Goal: Check status

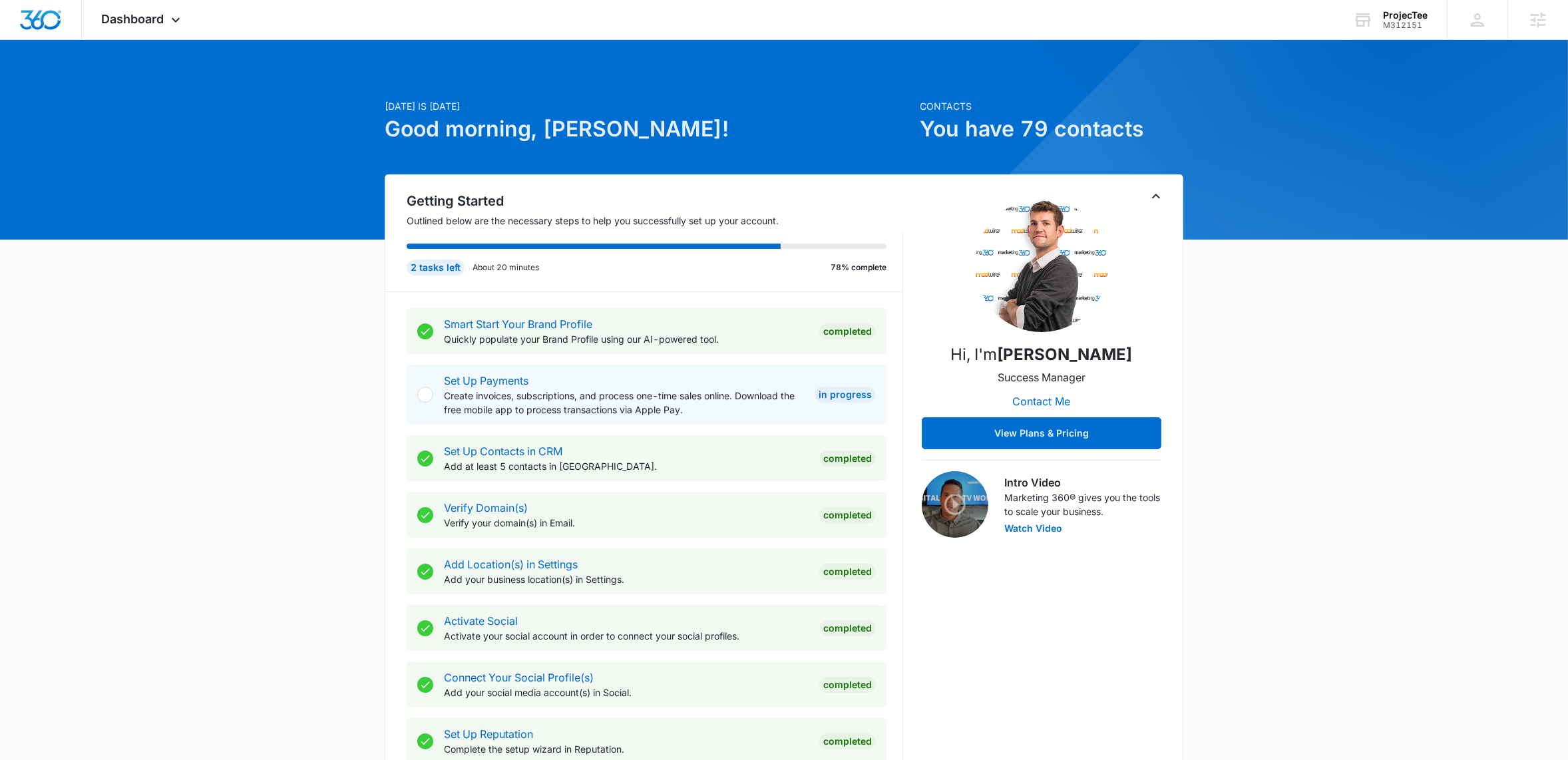
drag, startPoint x: 144, startPoint y: 118, endPoint x: 182, endPoint y: 62, distance: 67.7
click at [172, 12] on div "Dashboard Apps Reputation Forms CRM Email Social Payments POS Content Ads Intel…" at bounding box center [142, 19] width 122 height 39
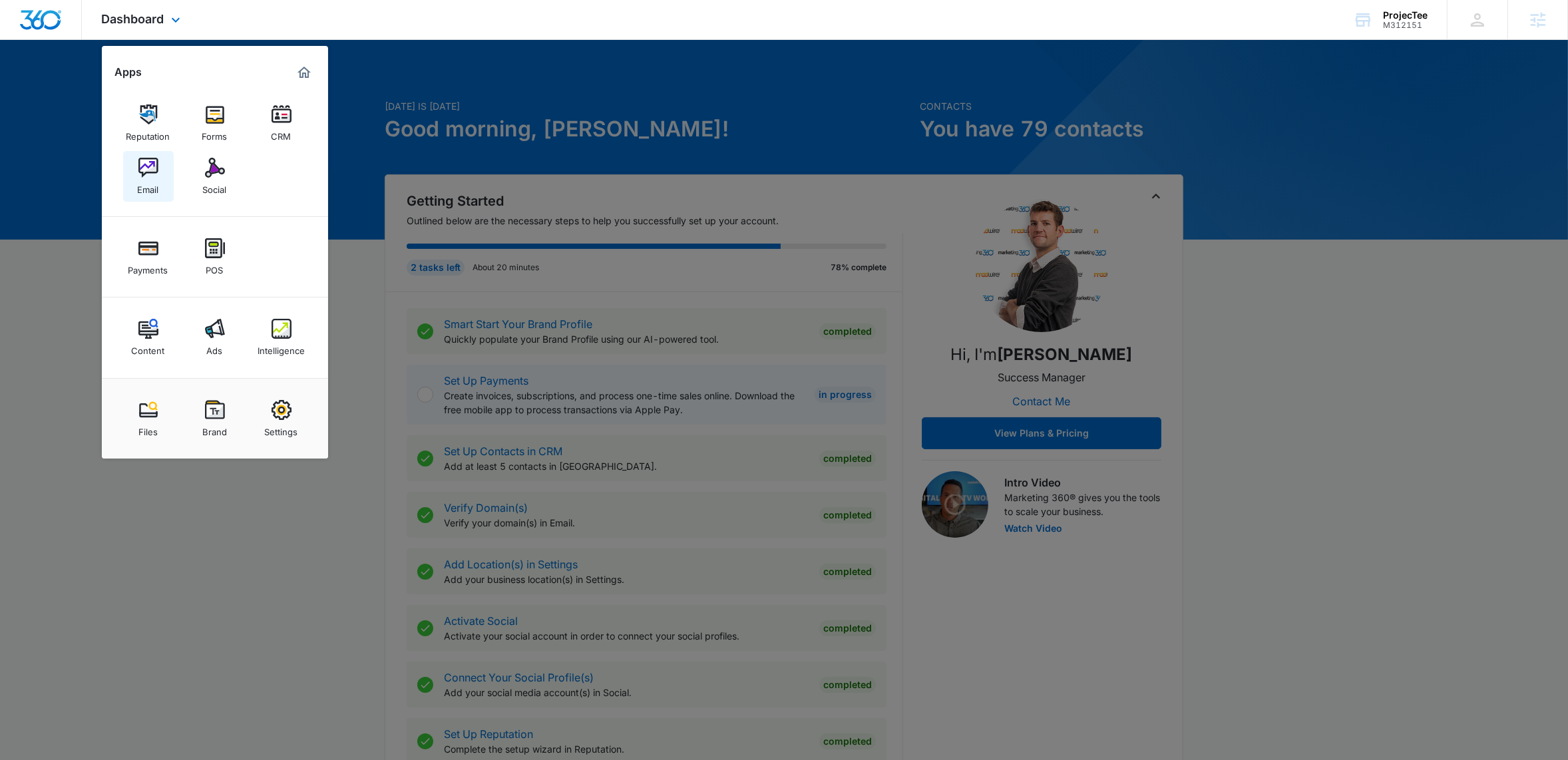
click at [154, 188] on div "Email" at bounding box center [148, 186] width 21 height 17
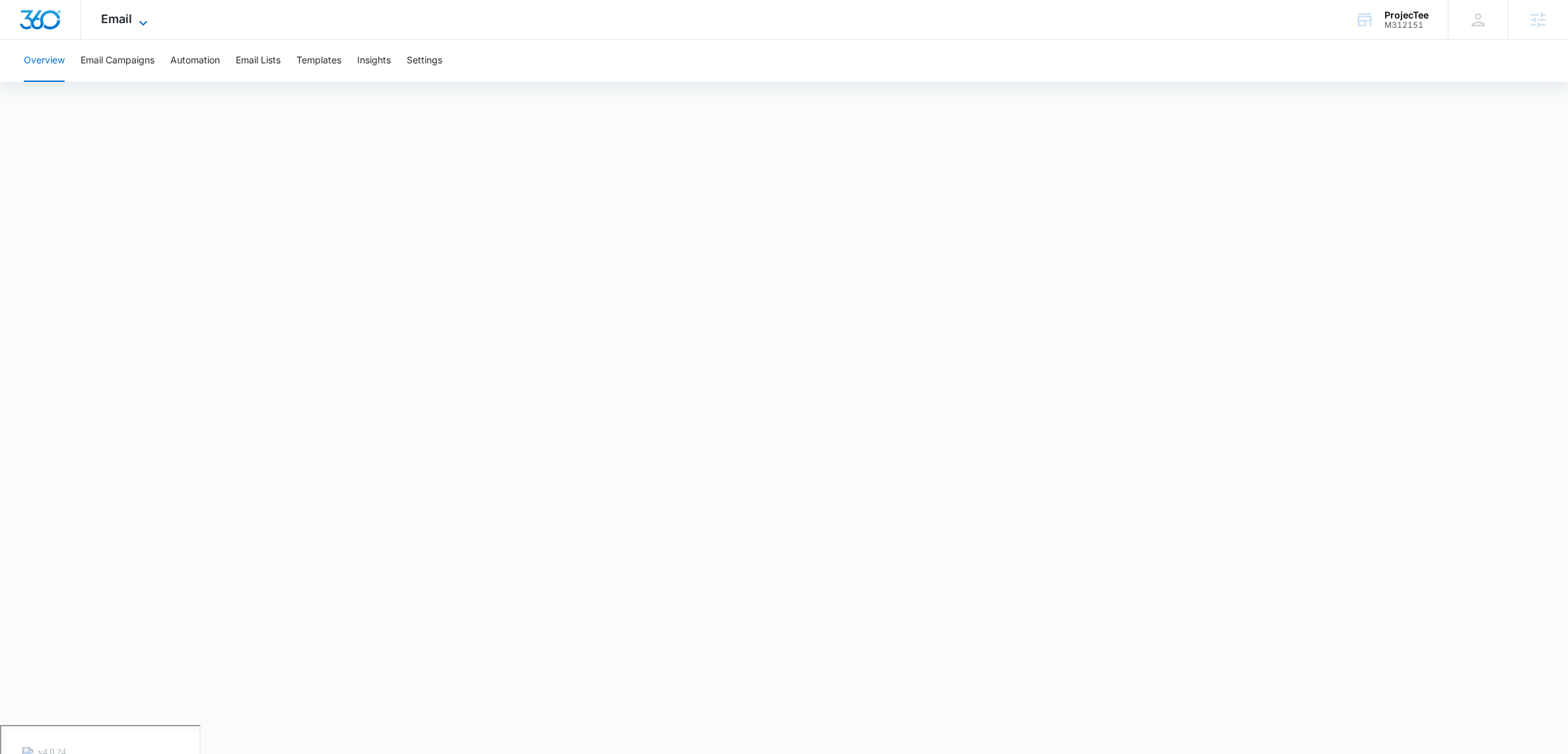
click at [136, 23] on icon at bounding box center [143, 23] width 16 height 16
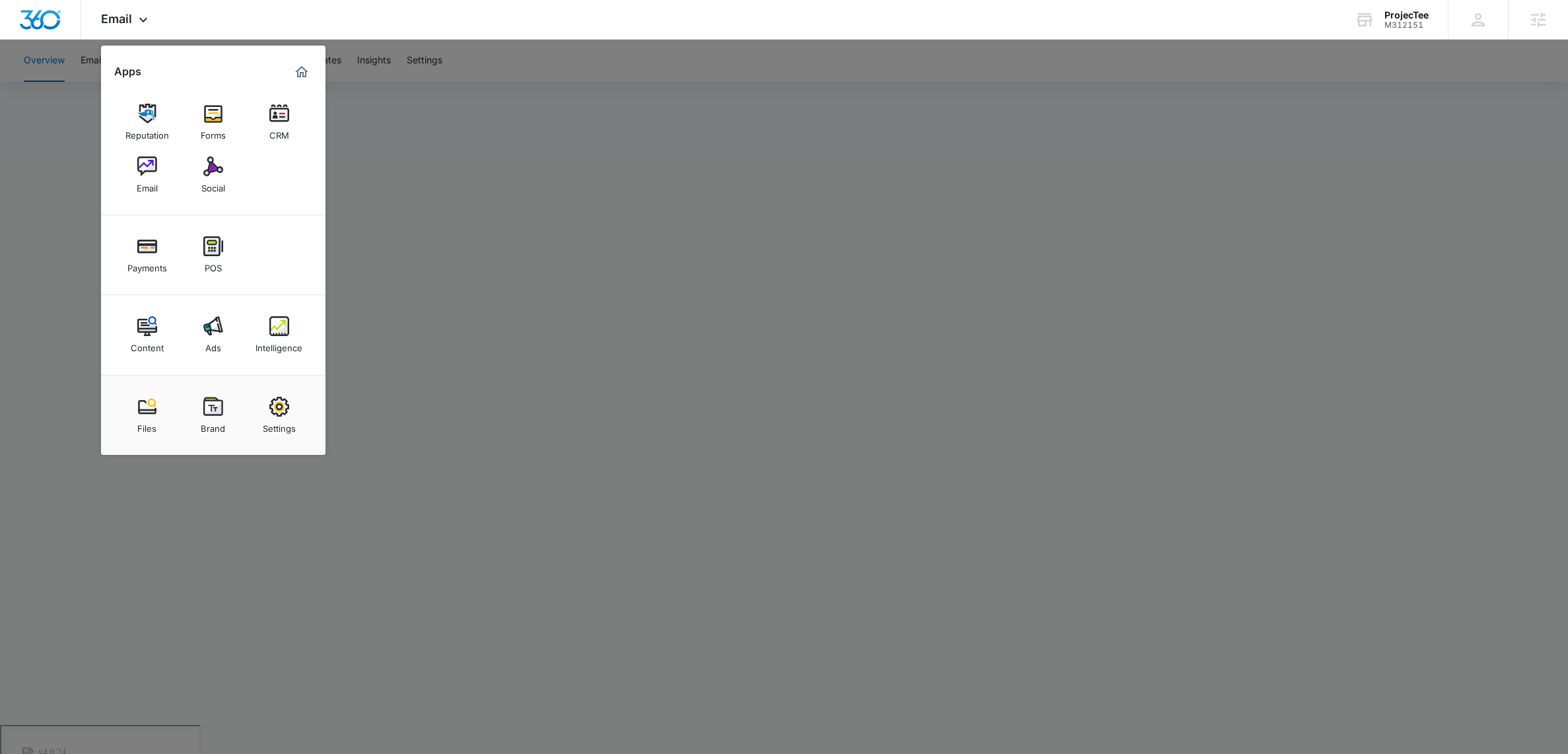
click at [690, 107] on div at bounding box center [784, 377] width 1568 height 754
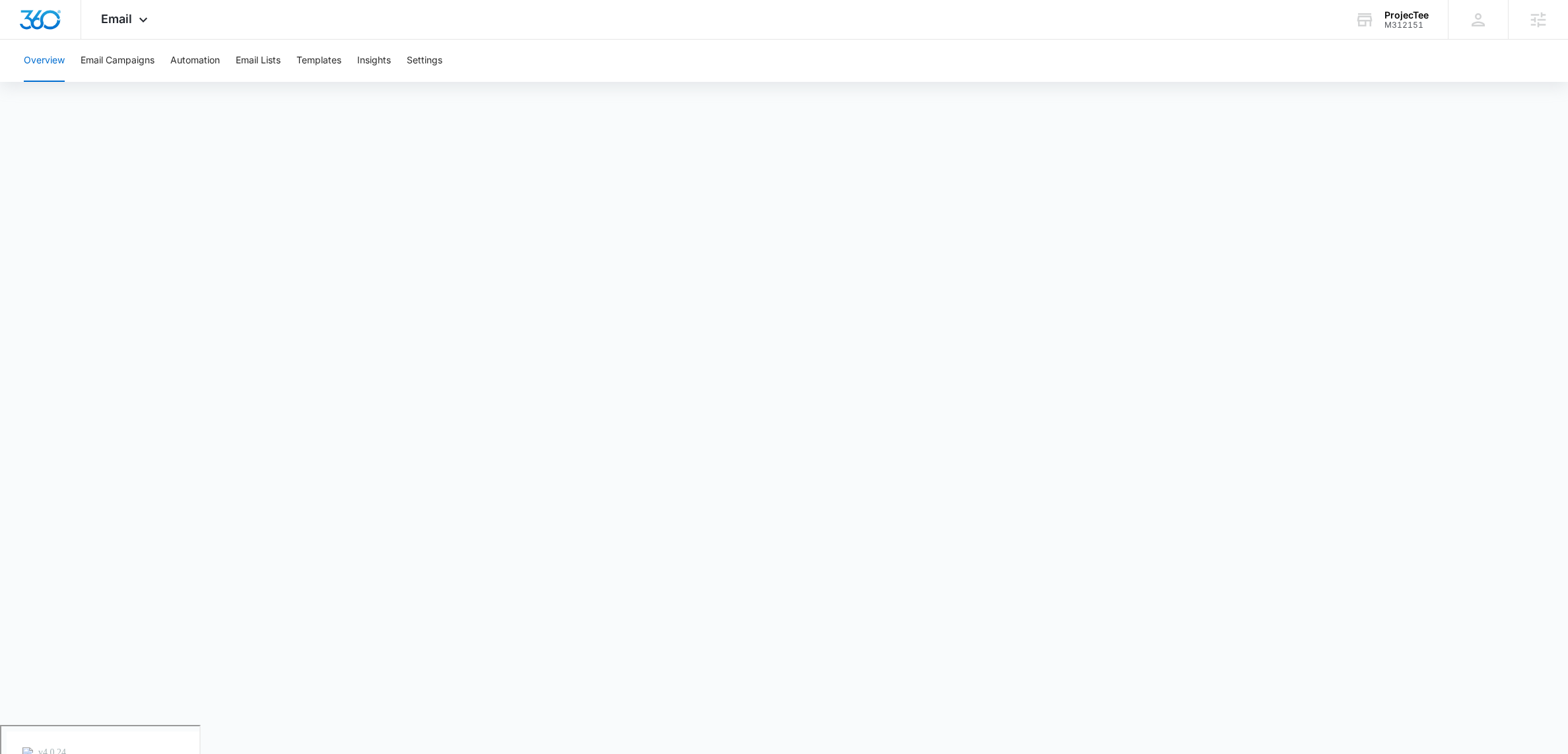
click at [1148, 48] on div "Overview Email Campaigns Automation Email Lists Templates Insights Settings" at bounding box center [784, 61] width 1536 height 42
click at [701, 25] on div "Email Apps Reputation Forms CRM Email Social Payments POS Content Ads Intellige…" at bounding box center [784, 20] width 1568 height 40
click at [1289, 50] on div "Overview Email Campaigns Automation Email Lists Templates Insights Settings" at bounding box center [784, 61] width 1536 height 42
click at [422, 23] on div "Email Apps Reputation Forms CRM Email Social Payments POS Content Ads Intellige…" at bounding box center [784, 20] width 1568 height 40
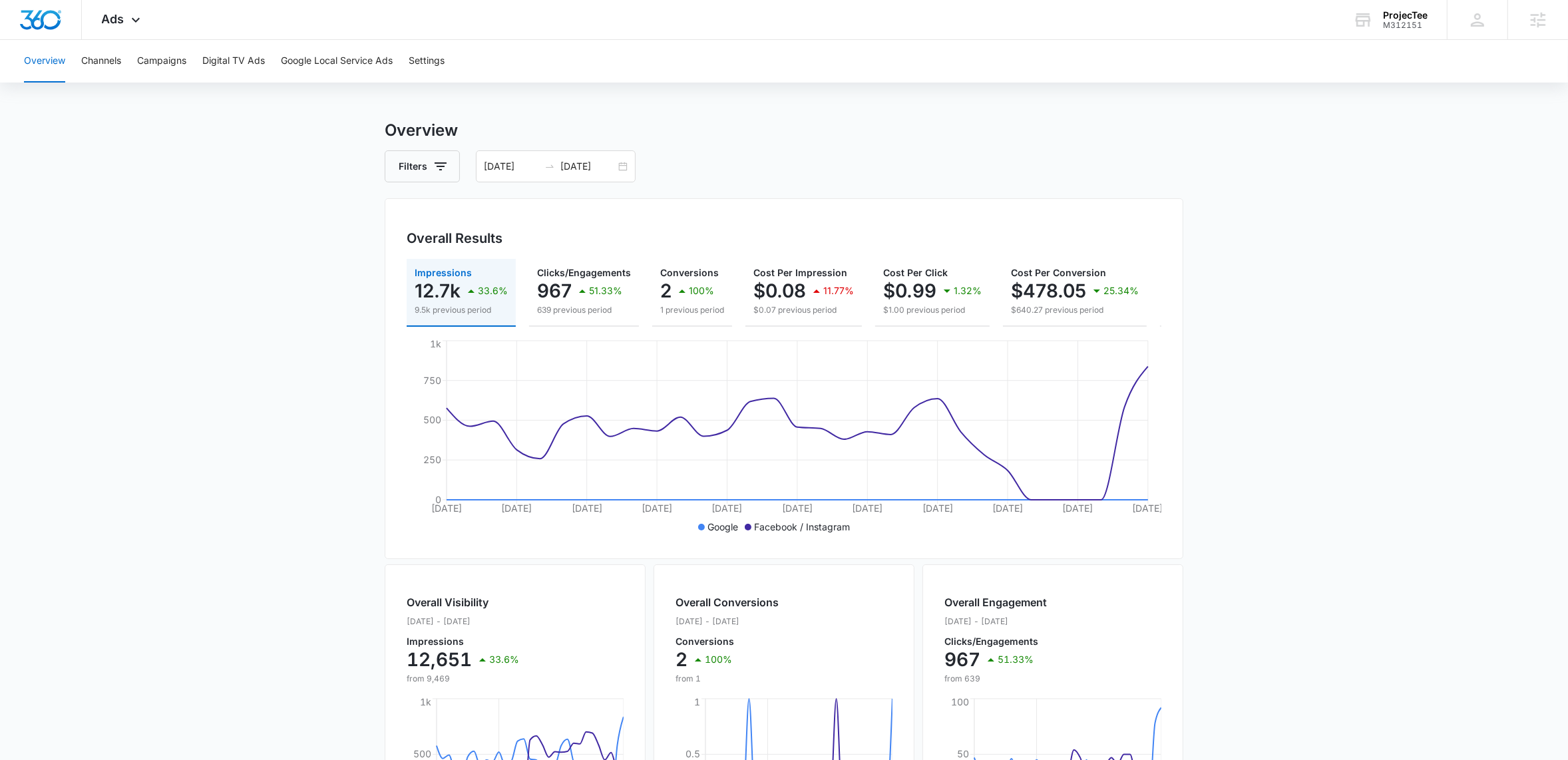
scroll to position [10, 0]
click at [628, 163] on div "06/16/2025 07/16/2025" at bounding box center [555, 163] width 160 height 32
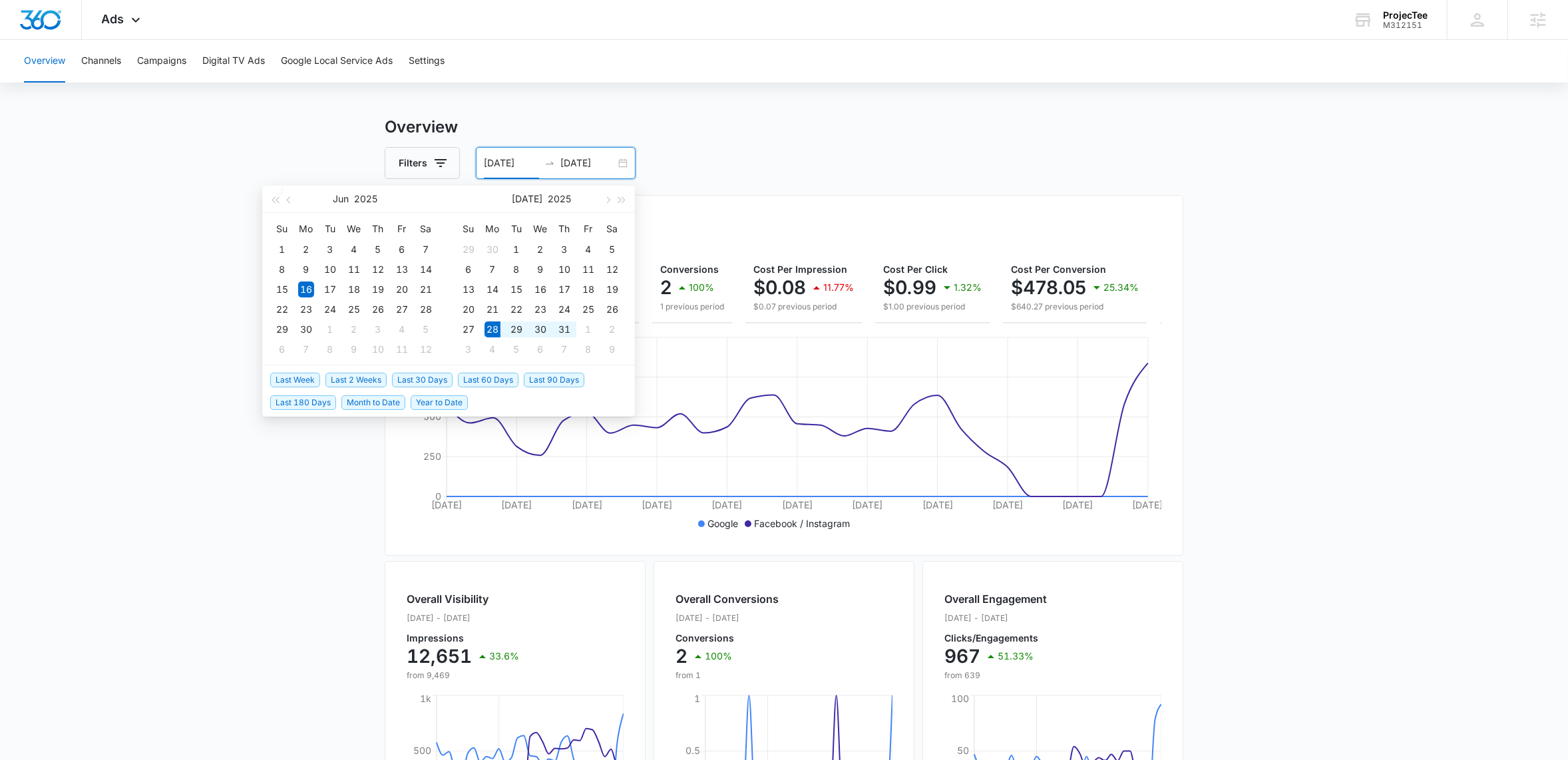
click at [371, 379] on span "Last 2 Weeks" at bounding box center [356, 380] width 61 height 15
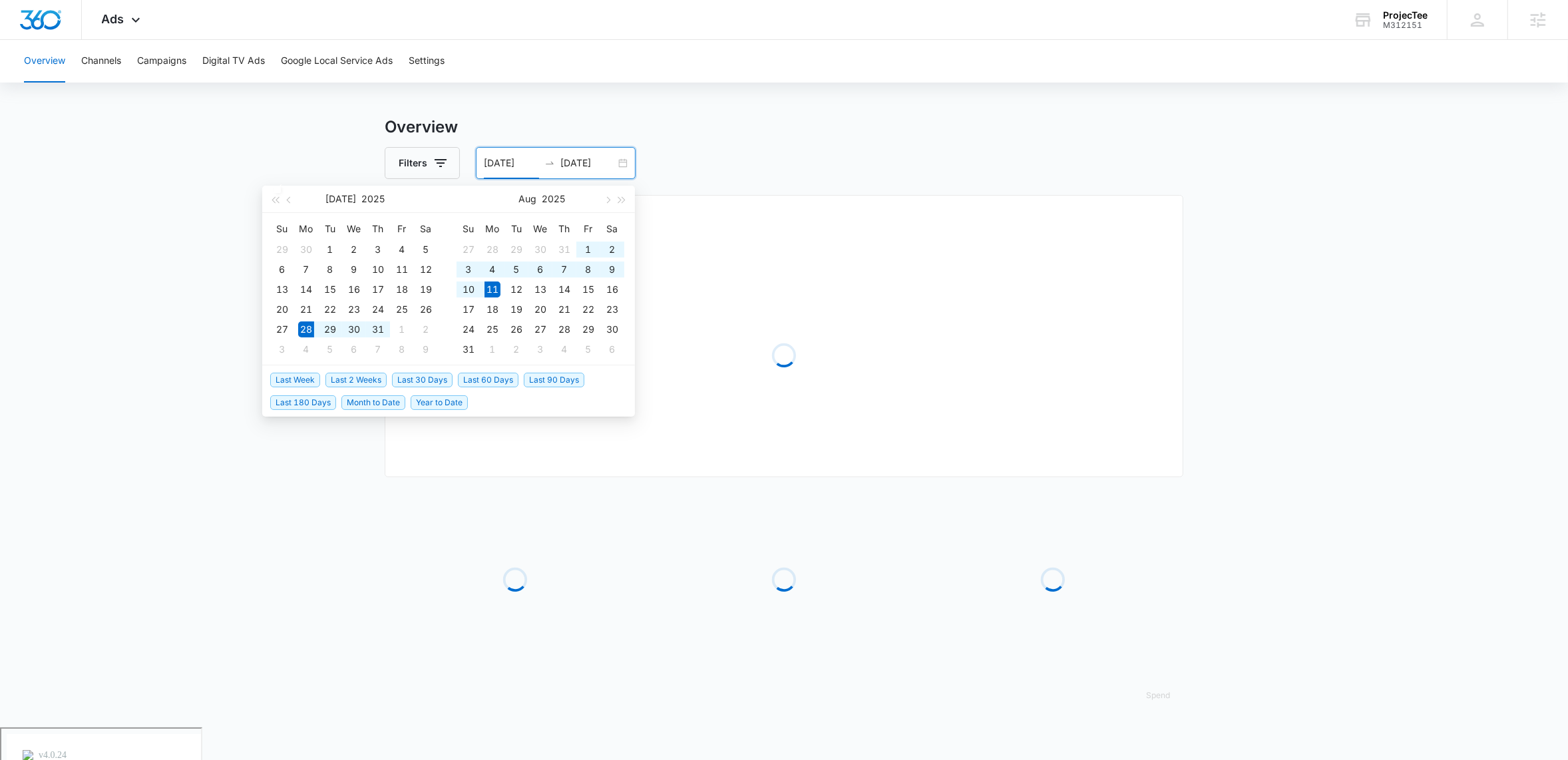
type input "07/28/2025"
type input "08/11/2025"
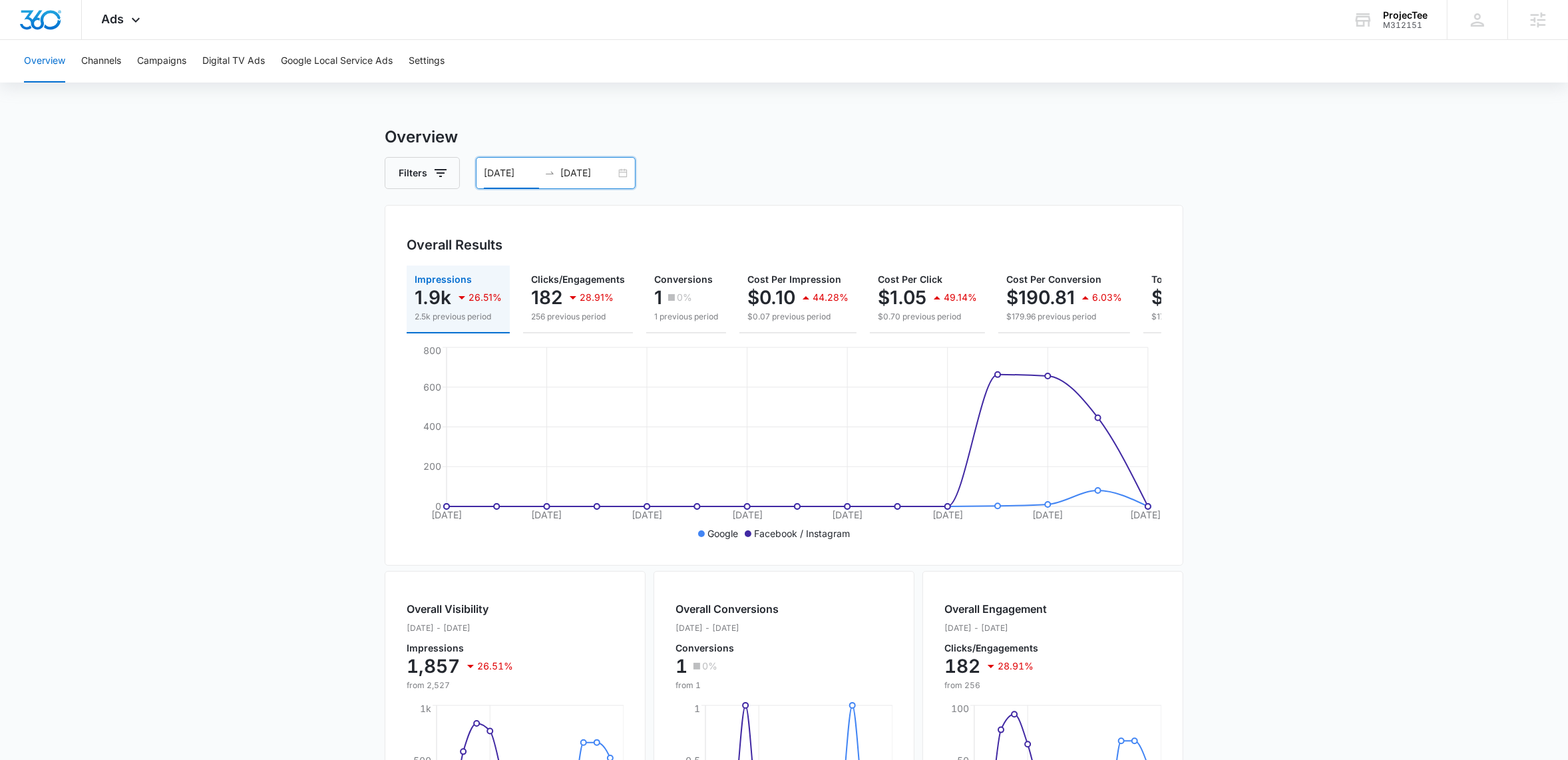
click at [620, 173] on div "07/28/2025 08/11/2025" at bounding box center [555, 173] width 160 height 32
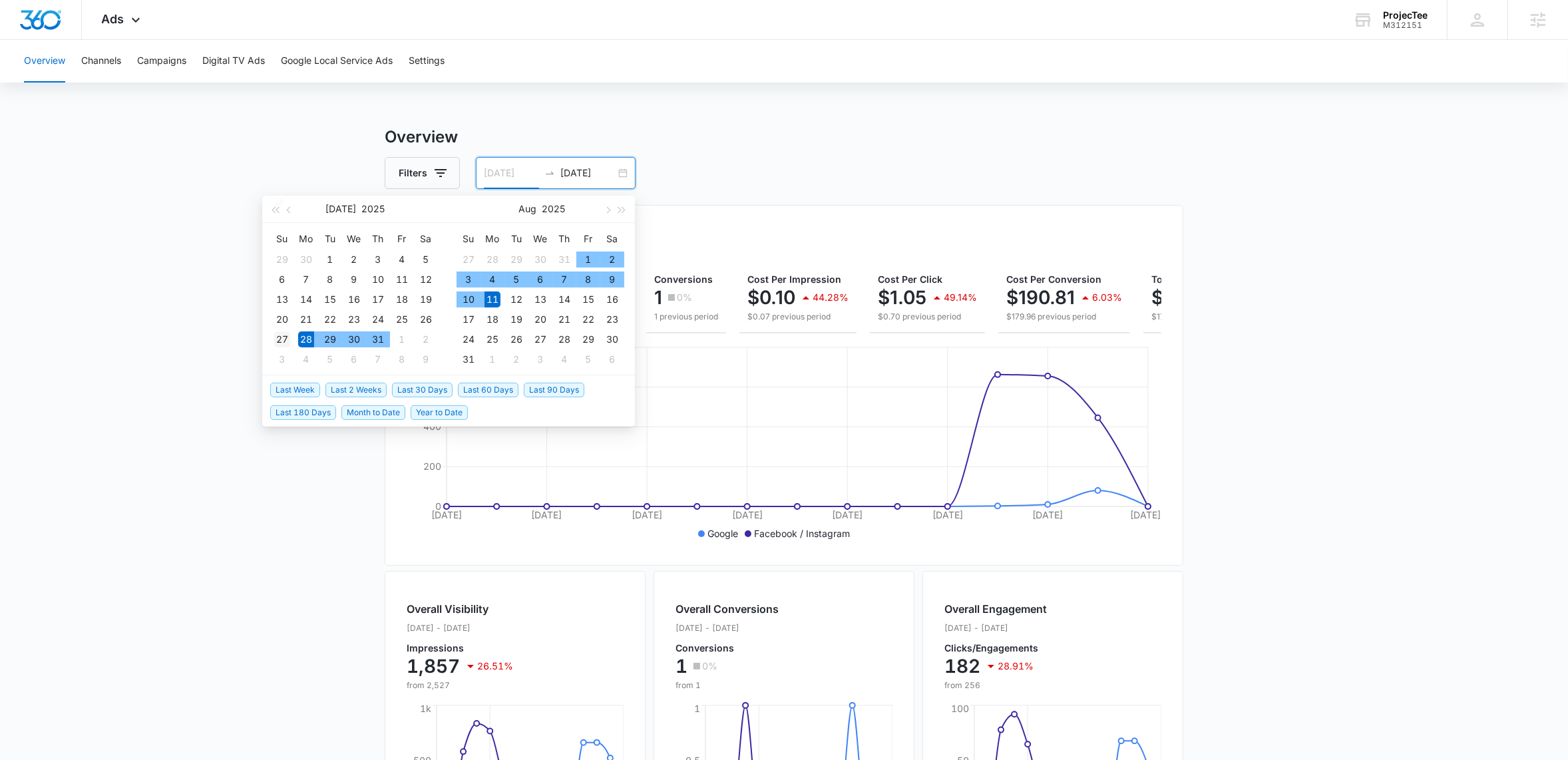
type input "07/27/2025"
click at [291, 337] on td "27" at bounding box center [282, 340] width 24 height 20
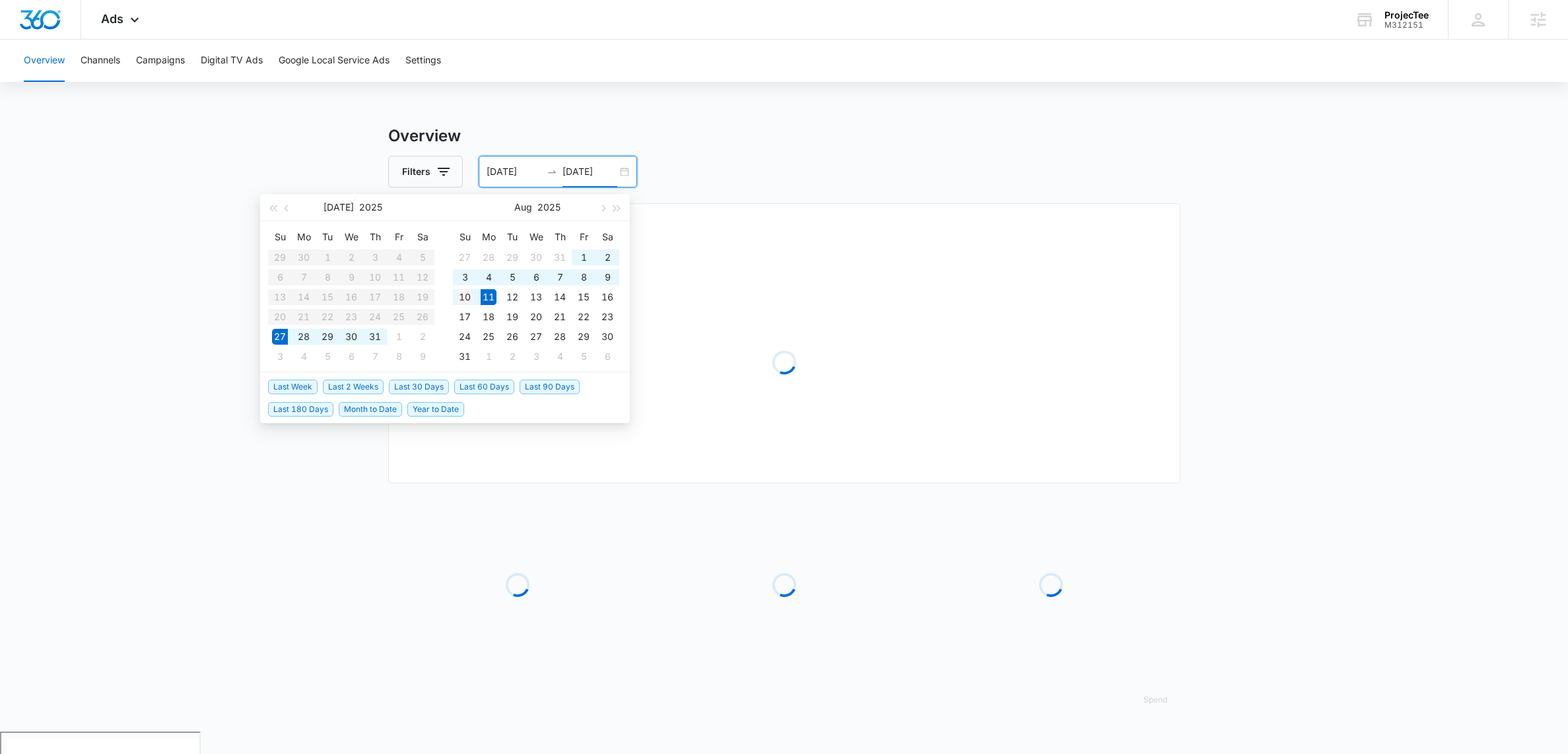
type input "08/10/2025"
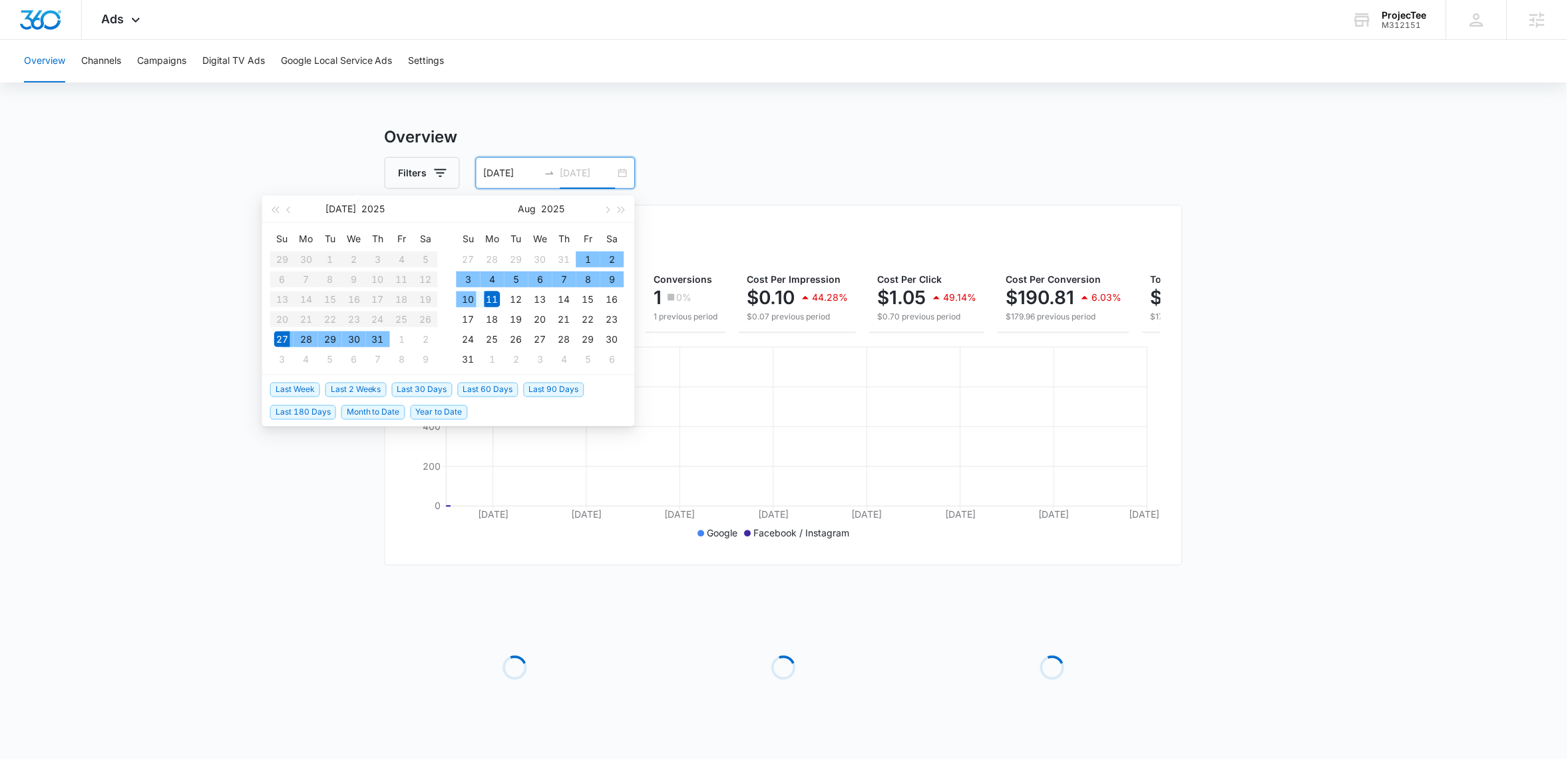
click at [465, 301] on div "10" at bounding box center [469, 299] width 16 height 16
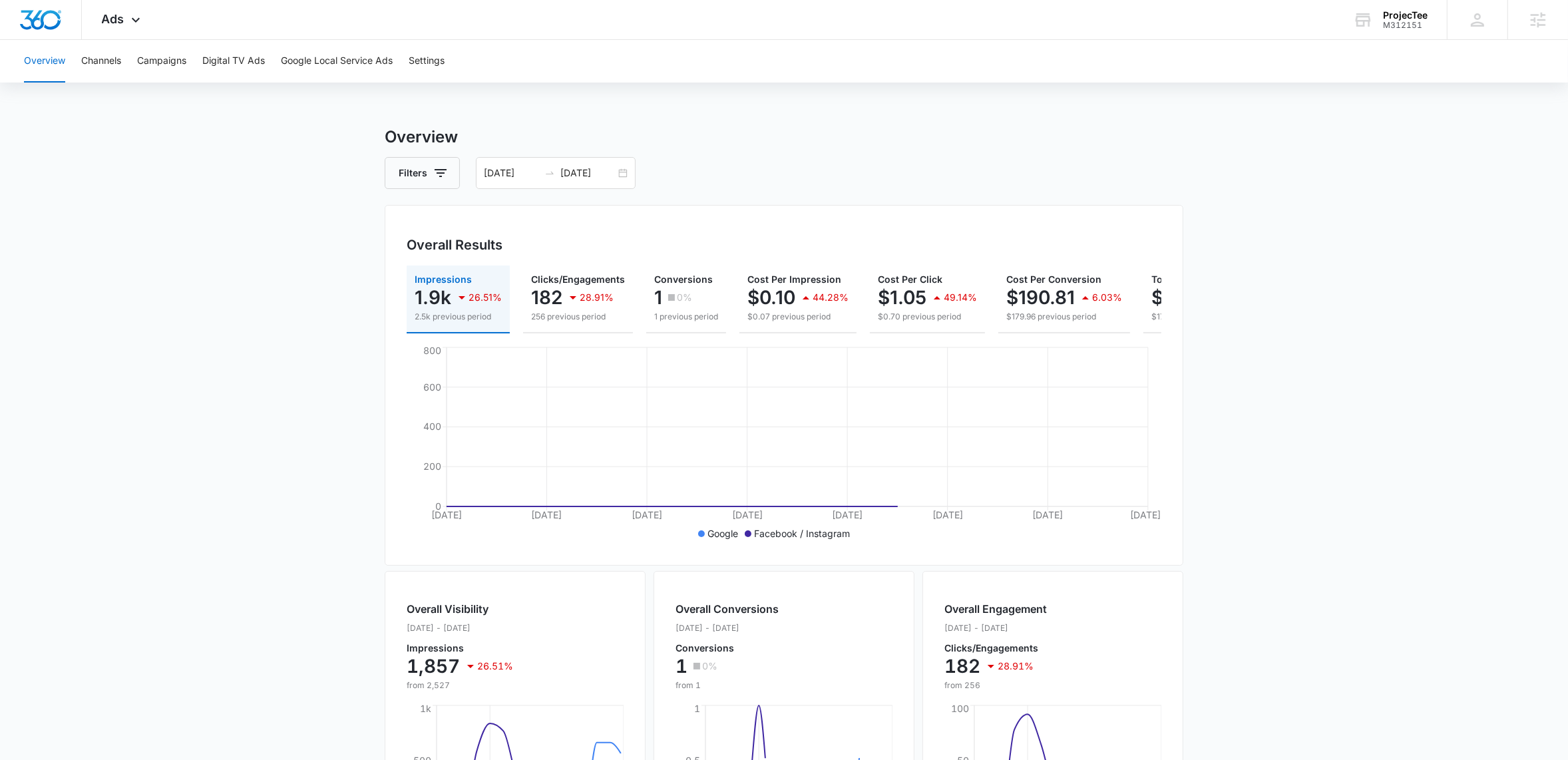
click at [1392, 295] on main "Overview Filters 07/27/2025 08/10/2025 Overall Results Impressions 1.9k 26.51% …" at bounding box center [784, 603] width 1568 height 956
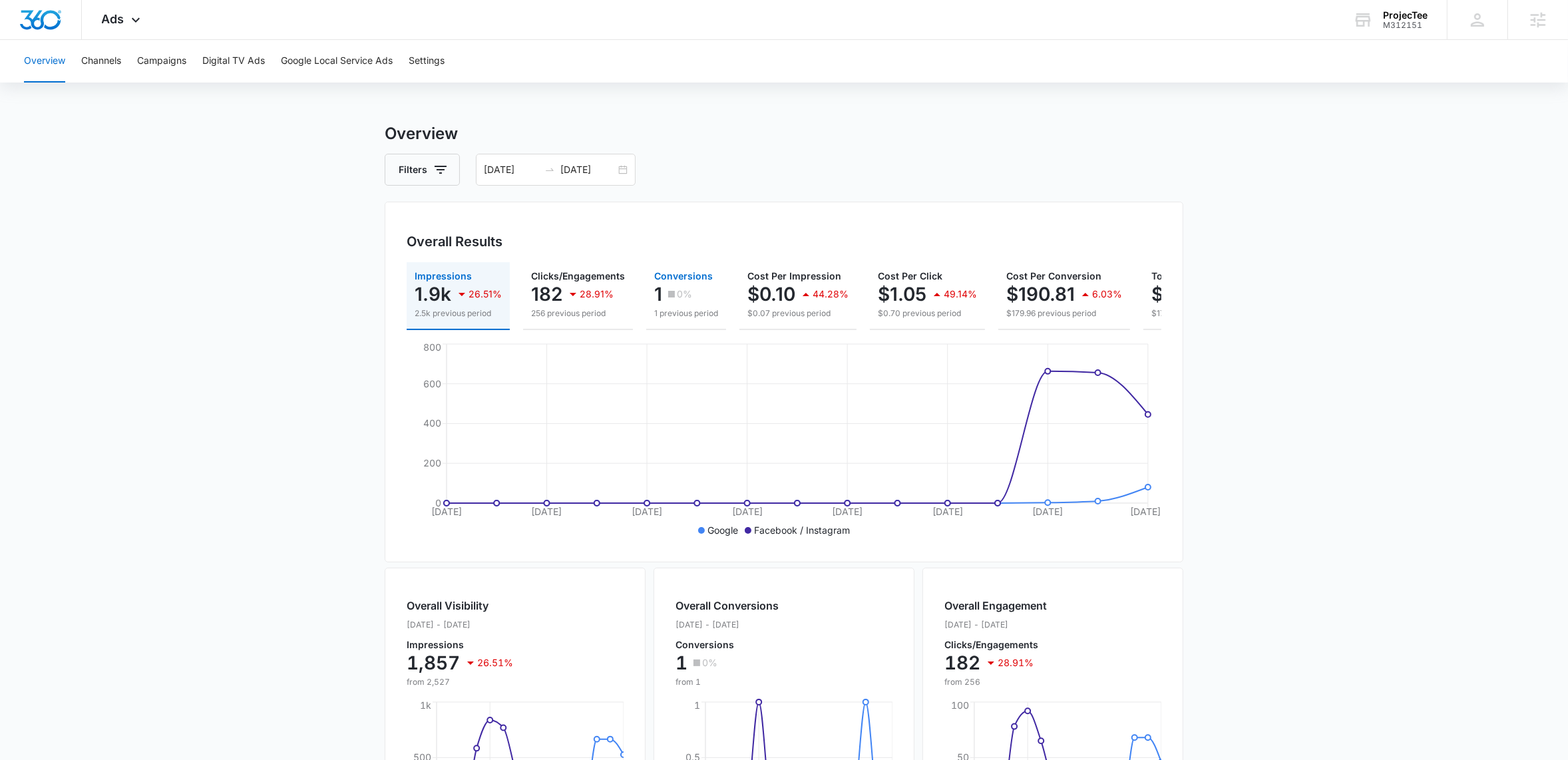
click at [682, 304] on div "0%" at bounding box center [678, 294] width 27 height 27
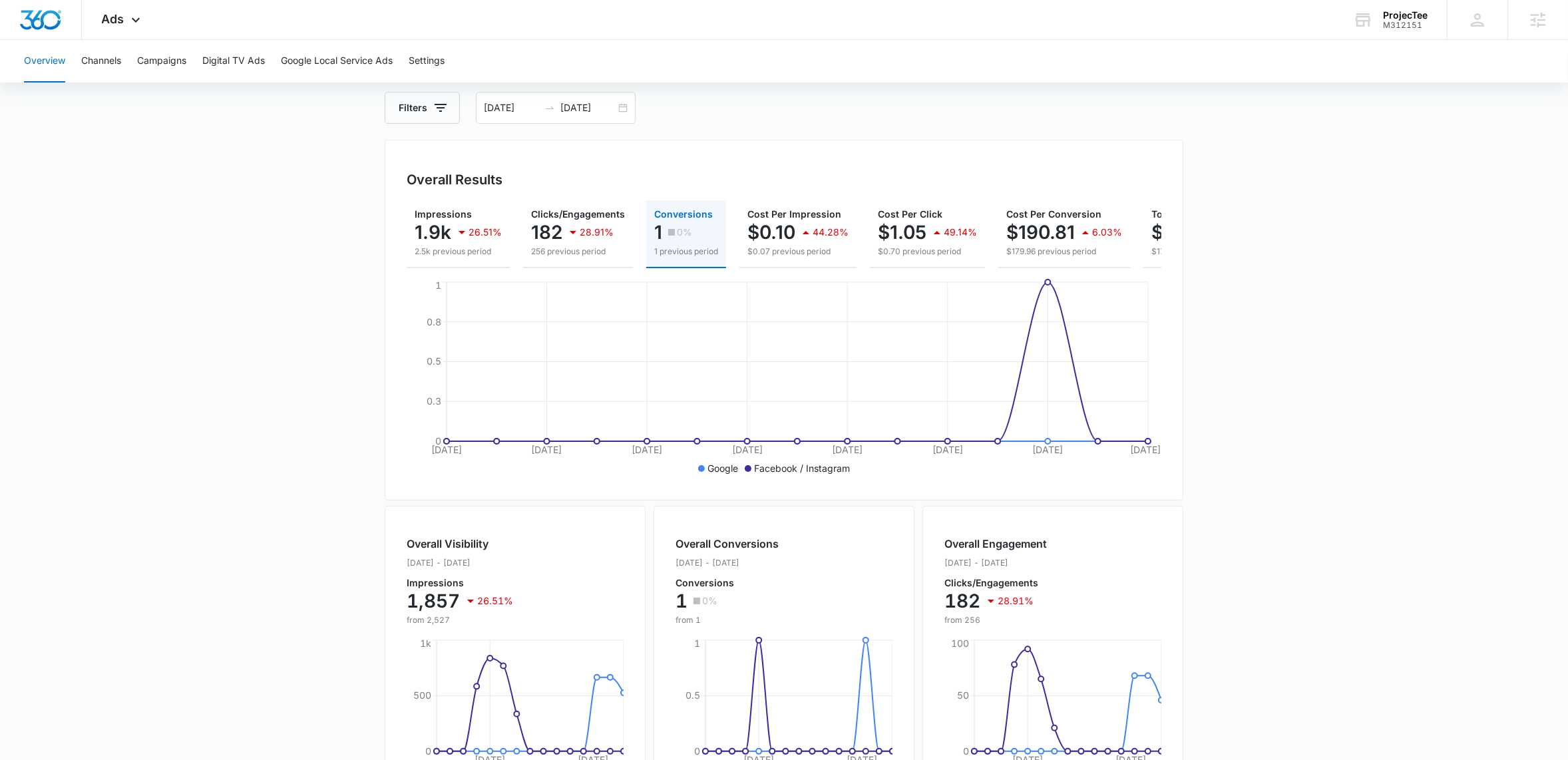
scroll to position [0, 0]
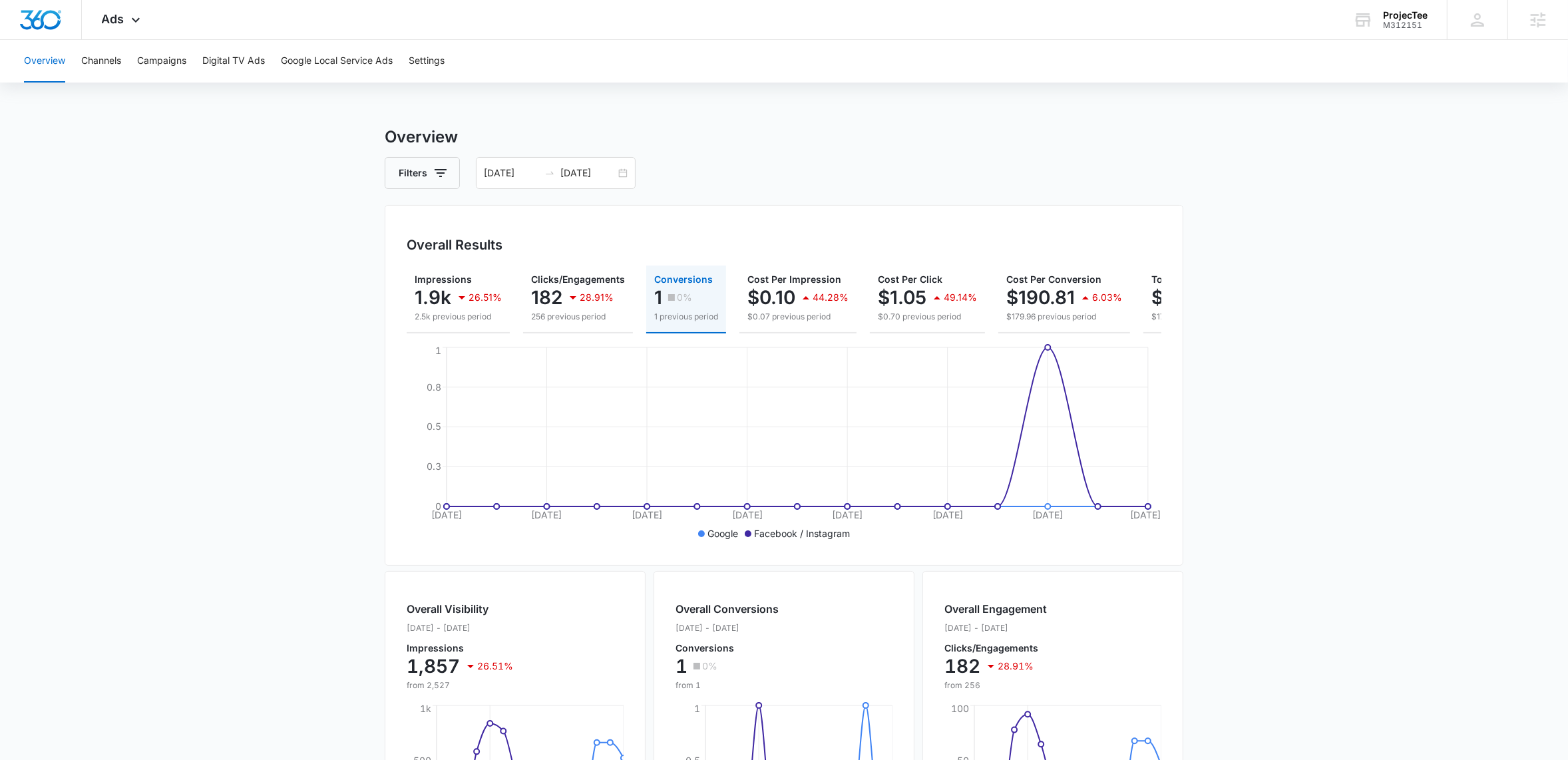
click at [731, 61] on div "Overview Channels Campaigns Digital TV Ads Google Local Service Ads Settings" at bounding box center [784, 61] width 1536 height 43
